Goal: Transaction & Acquisition: Purchase product/service

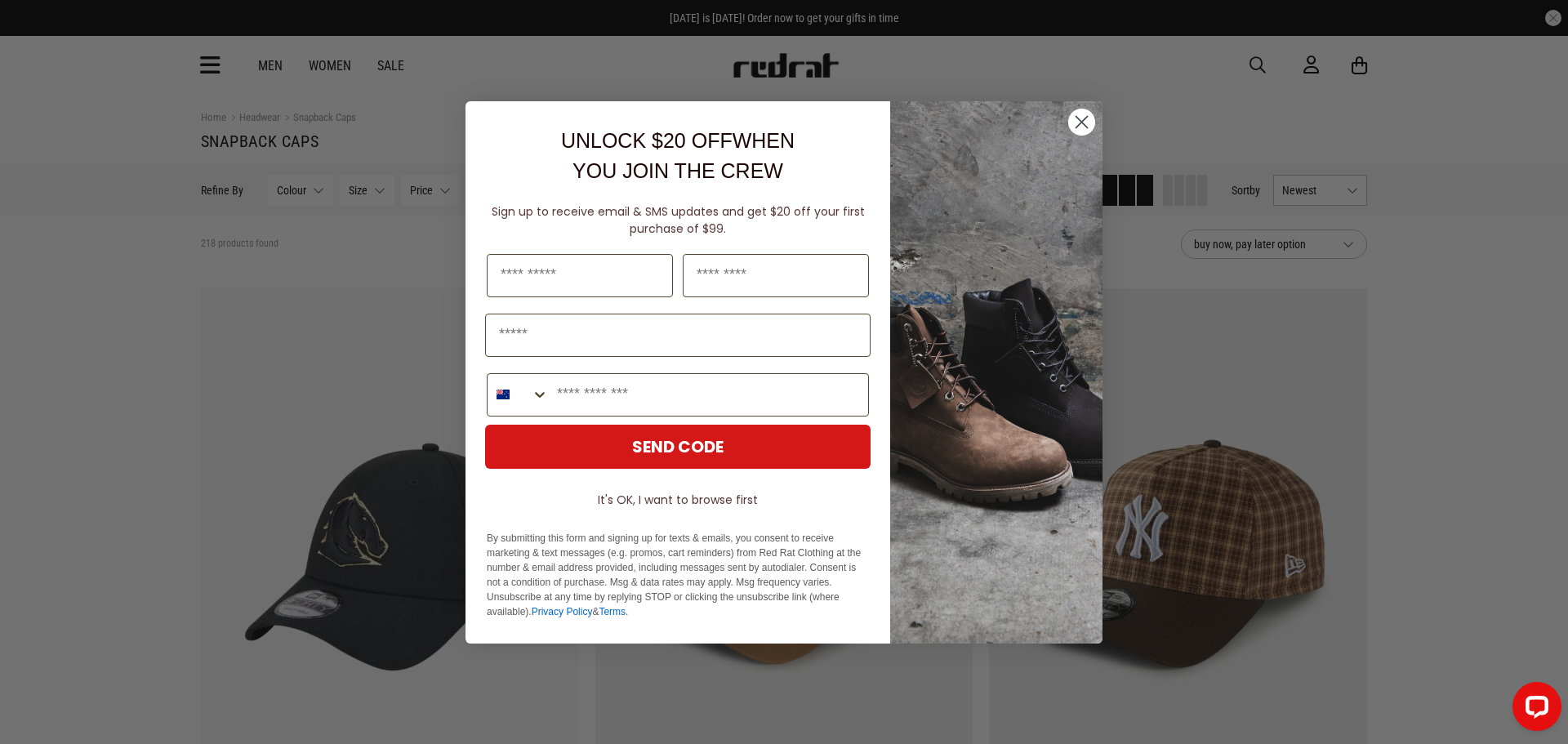
click at [1080, 113] on circle "Close dialog" at bounding box center [1081, 121] width 27 height 27
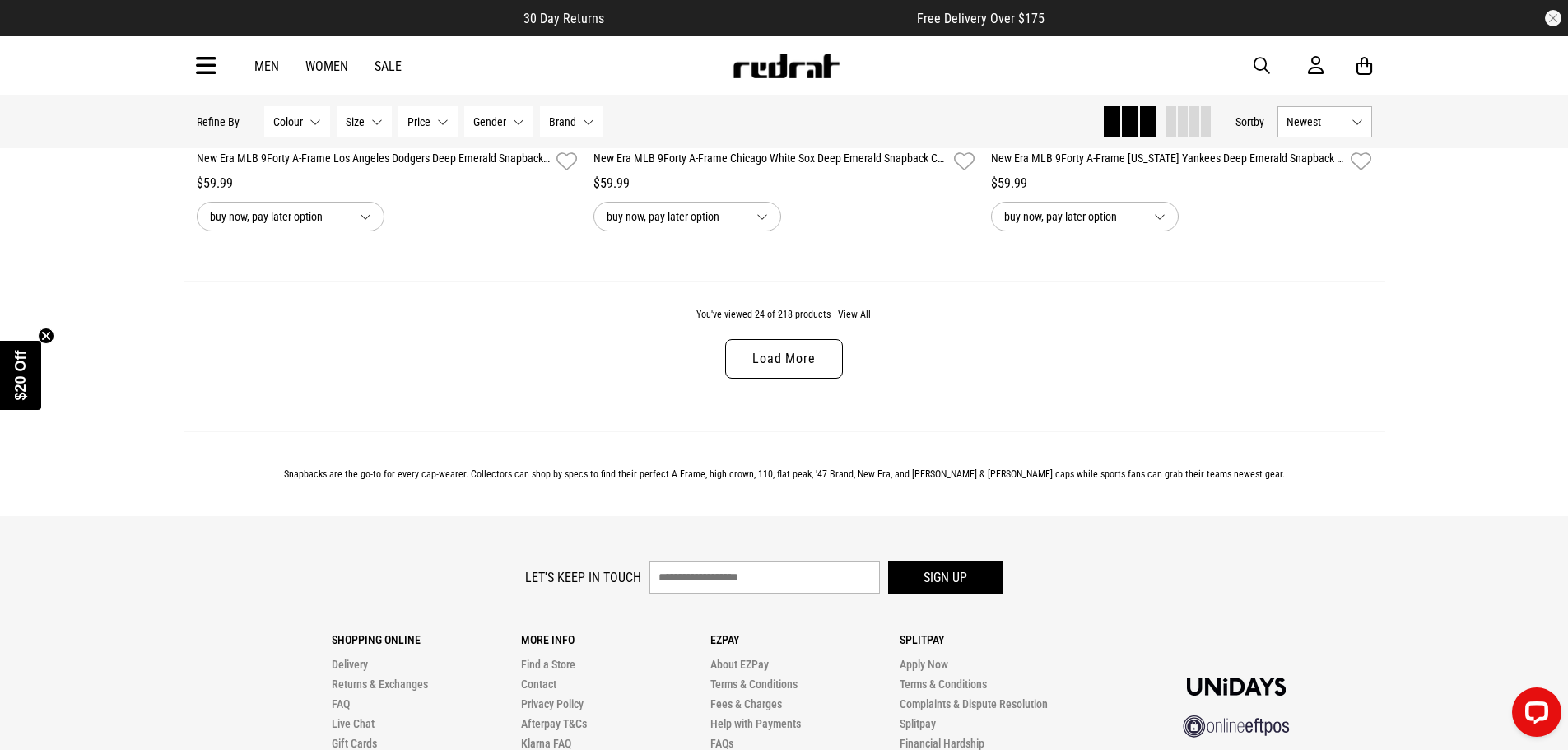
scroll to position [5349, 0]
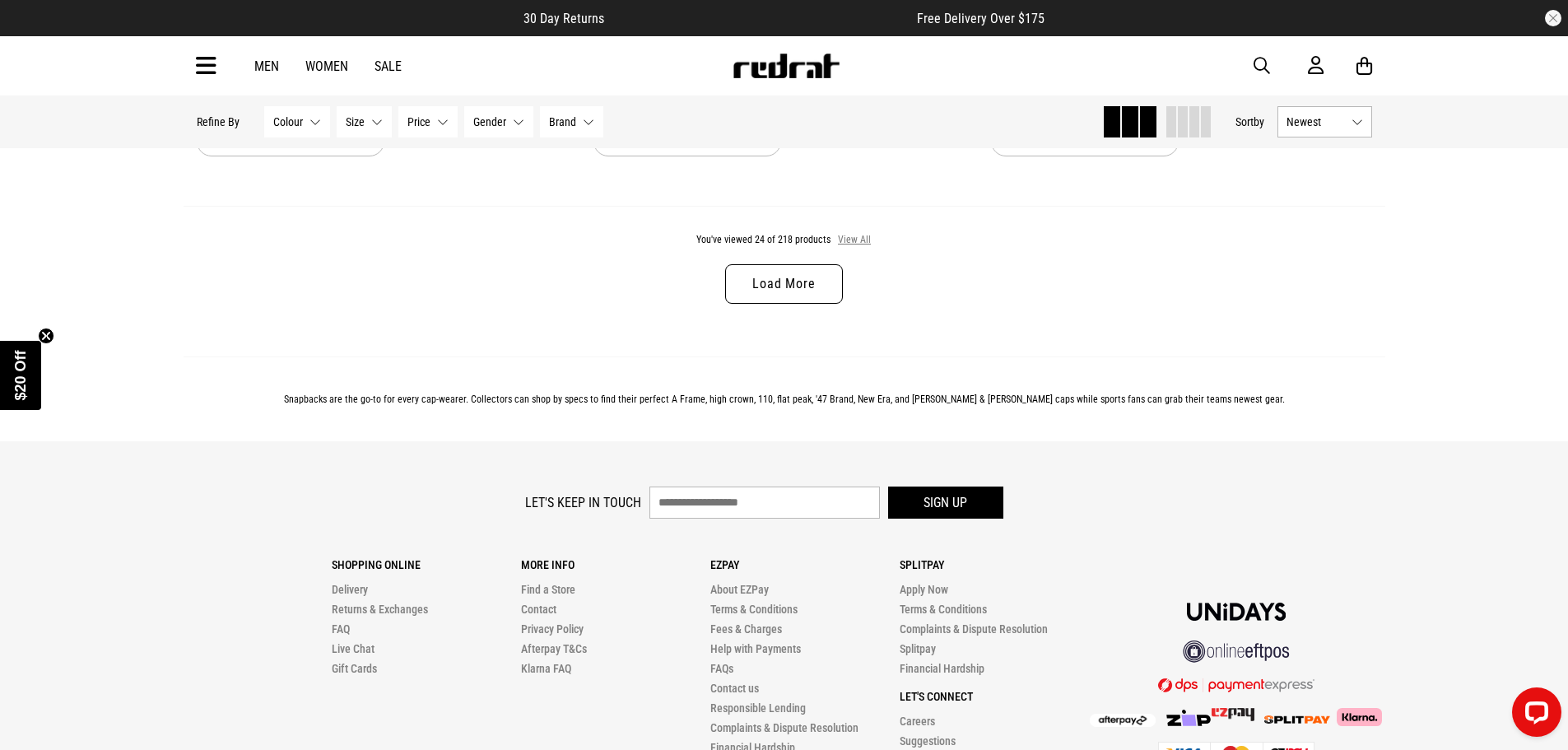
click at [860, 248] on button "View All" at bounding box center [854, 241] width 35 height 15
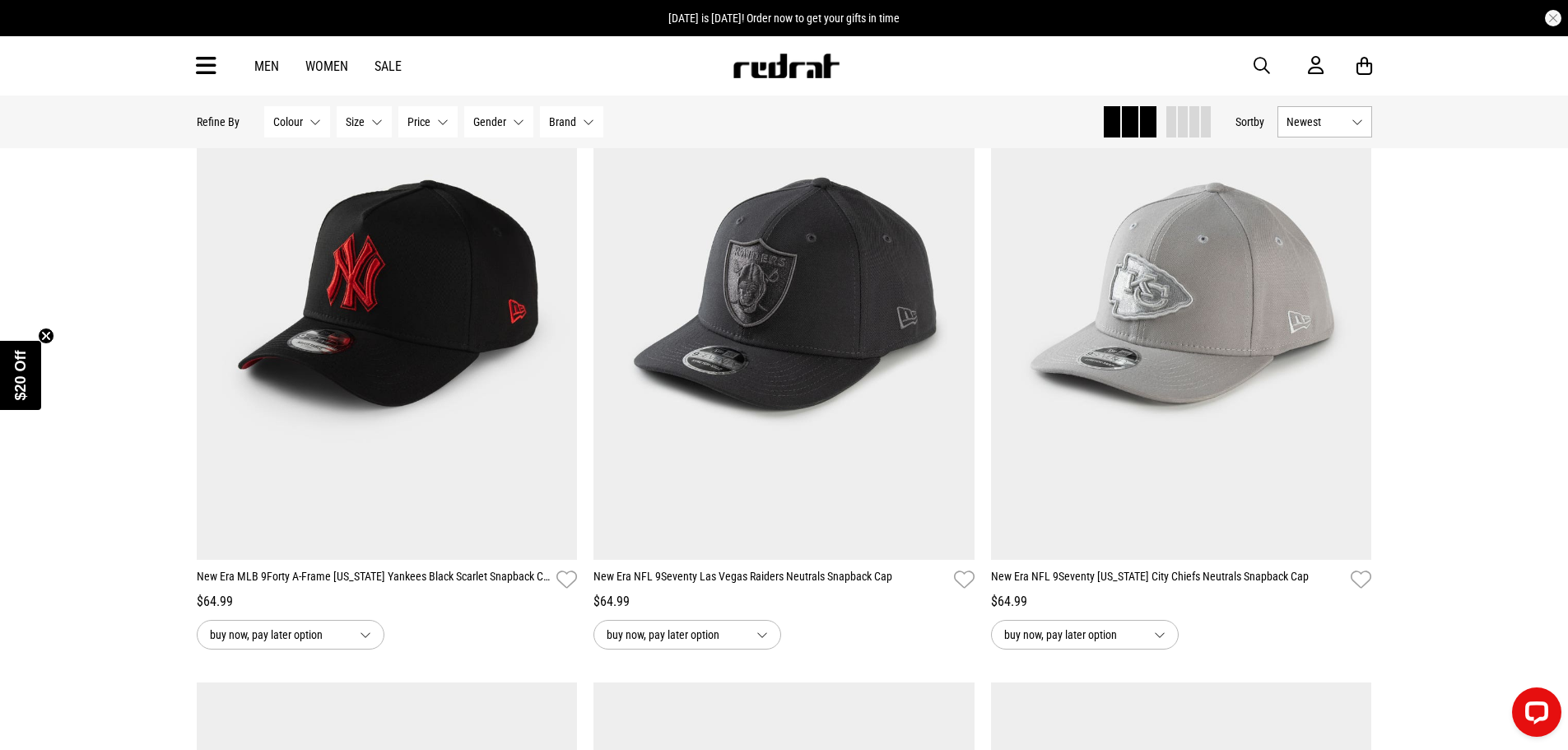
scroll to position [6831, 0]
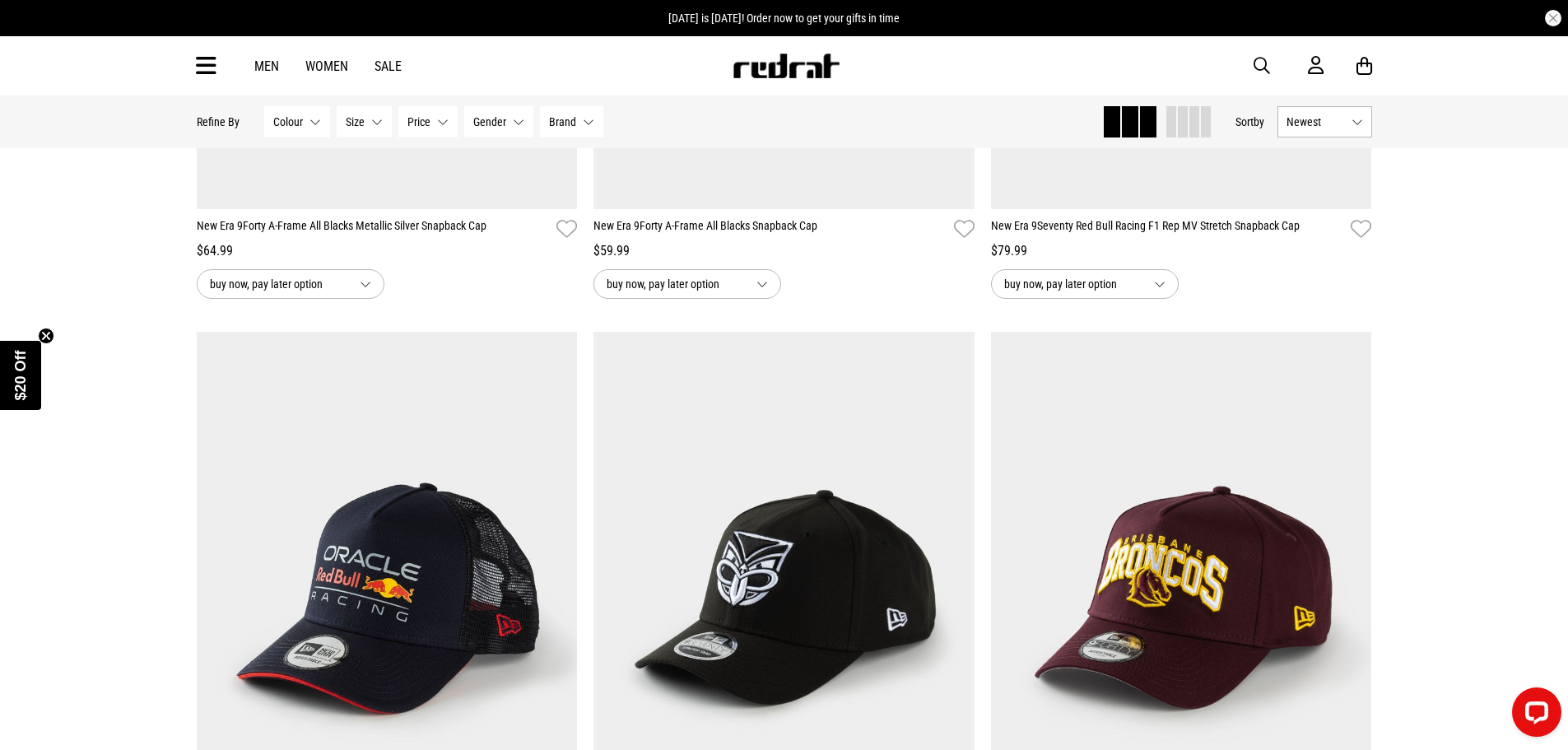
scroll to position [13414, 0]
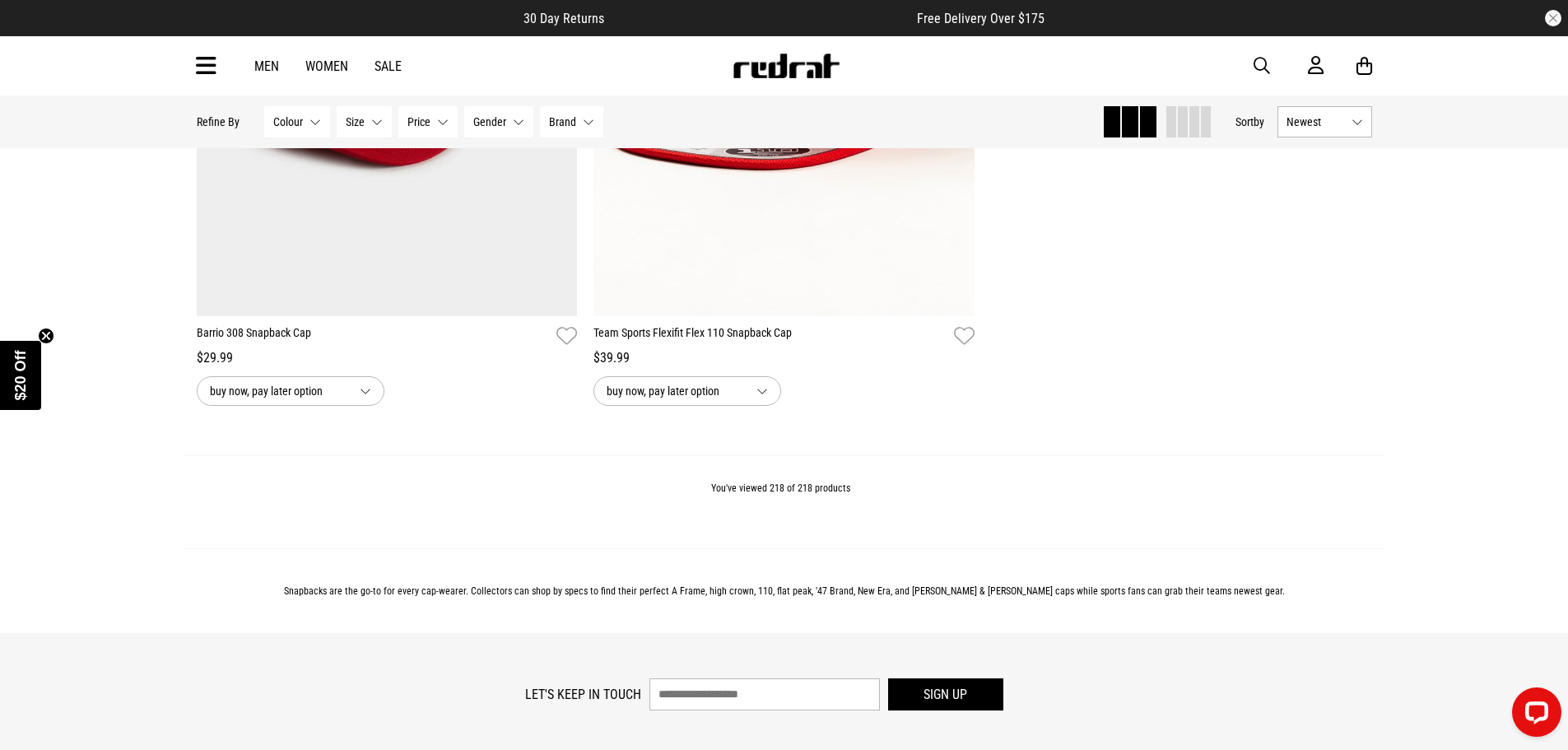
scroll to position [47720, 0]
